Goal: Information Seeking & Learning: Learn about a topic

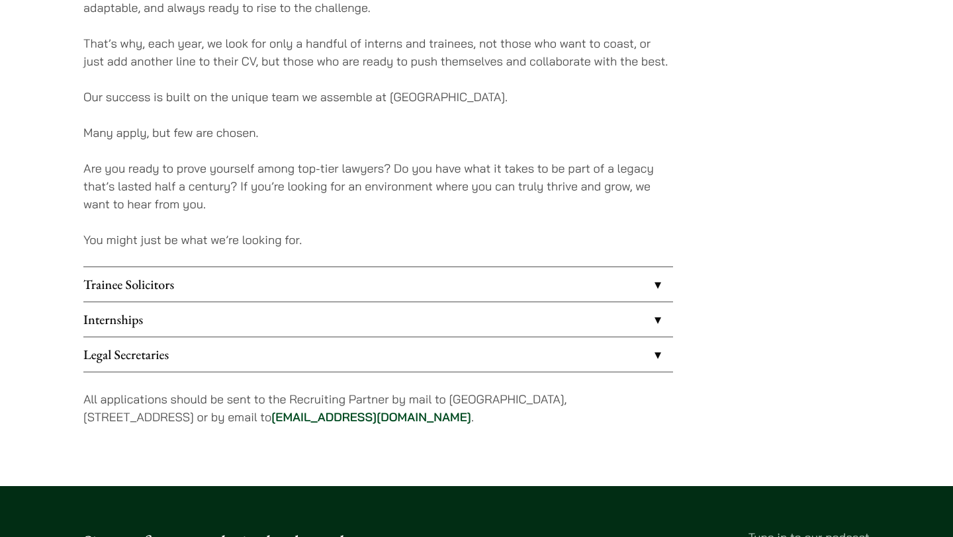
scroll to position [973, 0]
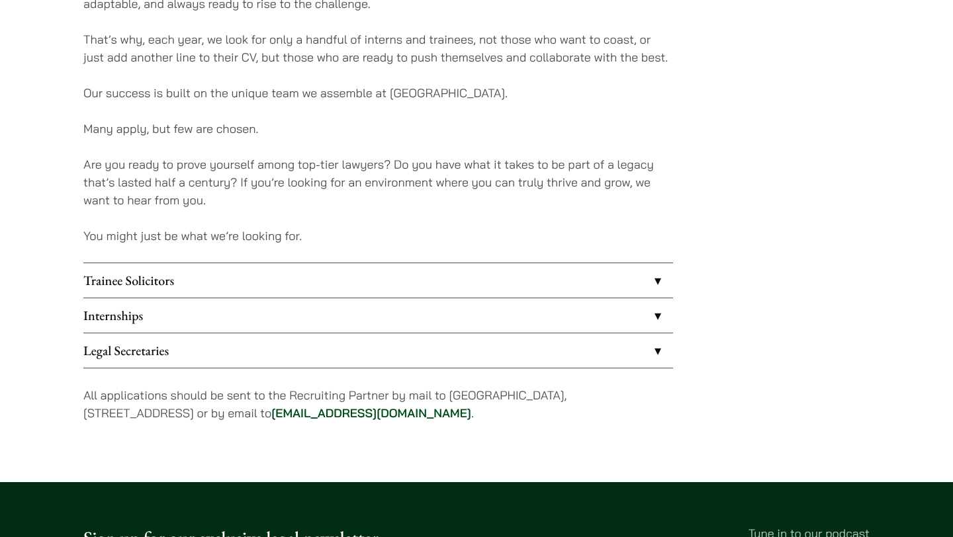
click at [394, 314] on link "Internships" at bounding box center [378, 315] width 590 height 34
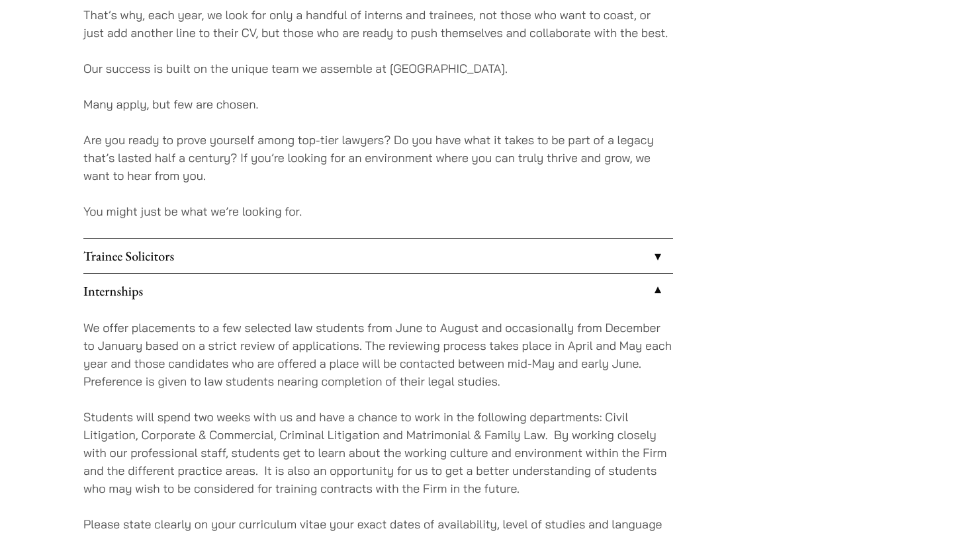
scroll to position [999, 0]
click at [431, 363] on p "We offer placements to a few selected law students from June to August and occa…" at bounding box center [378, 353] width 590 height 71
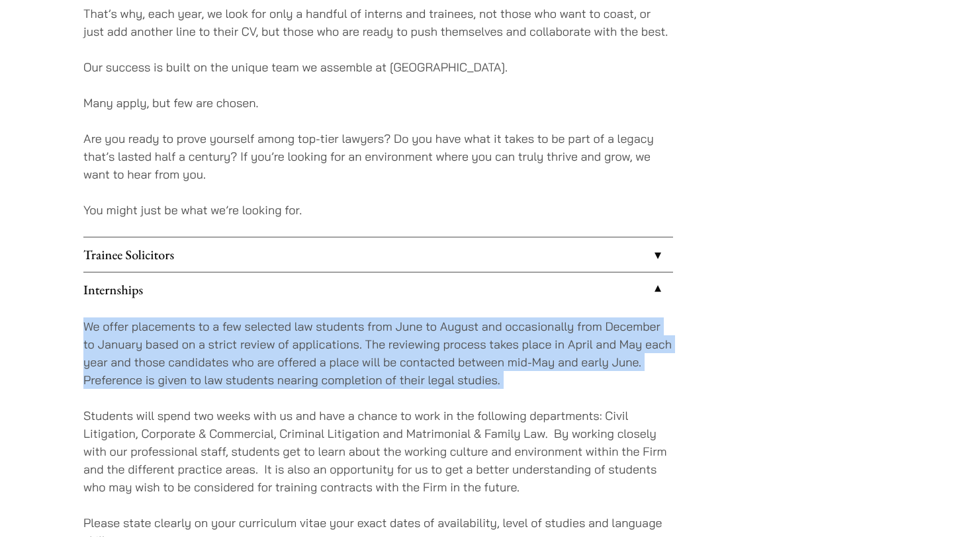
click at [431, 363] on p "We offer placements to a few selected law students from June to August and occa…" at bounding box center [378, 353] width 590 height 71
click at [416, 377] on p "We offer placements to a few selected law students from June to August and occa…" at bounding box center [378, 353] width 590 height 71
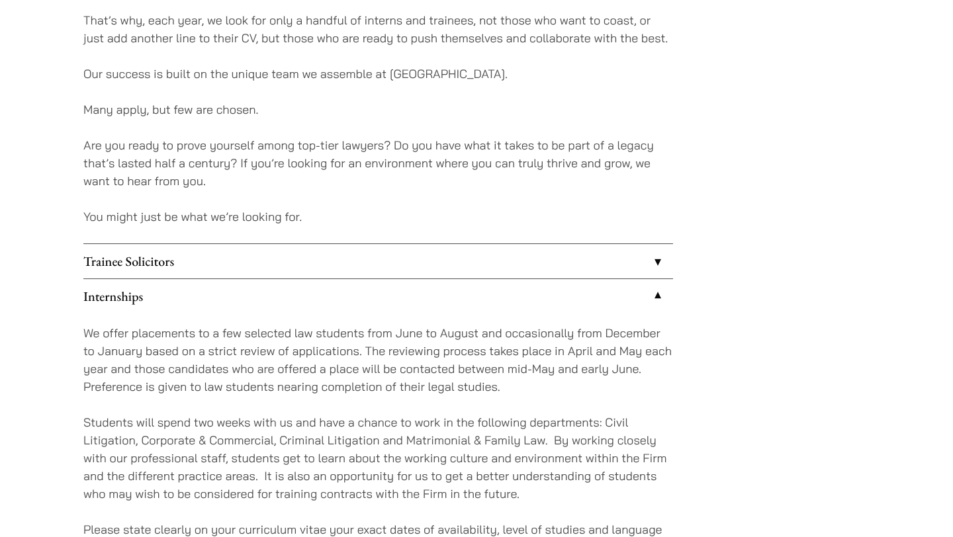
scroll to position [993, 0]
click at [448, 351] on p "We offer placements to a few selected law students from June to August and occa…" at bounding box center [378, 359] width 590 height 71
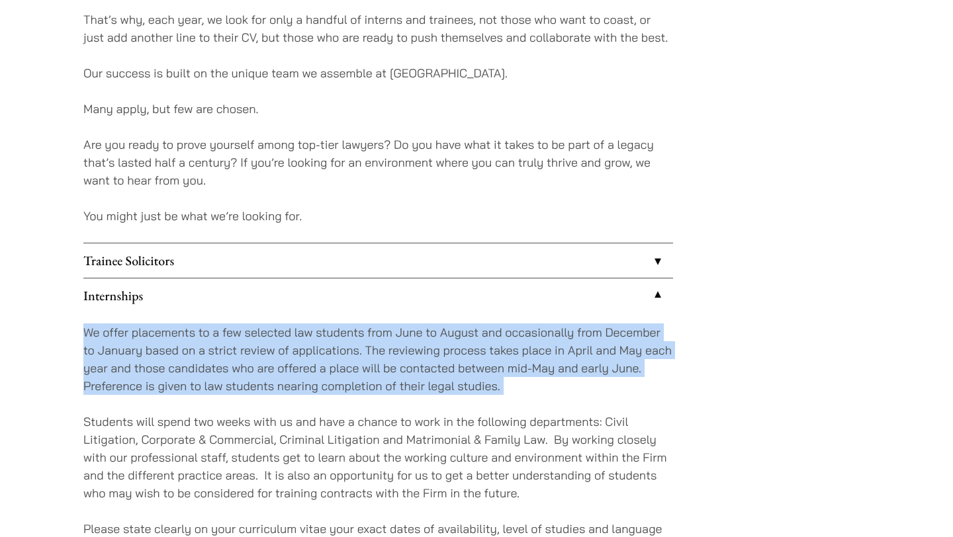
click at [440, 377] on p "We offer placements to a few selected law students from June to August and occa…" at bounding box center [378, 359] width 590 height 71
